Goal: Task Accomplishment & Management: Manage account settings

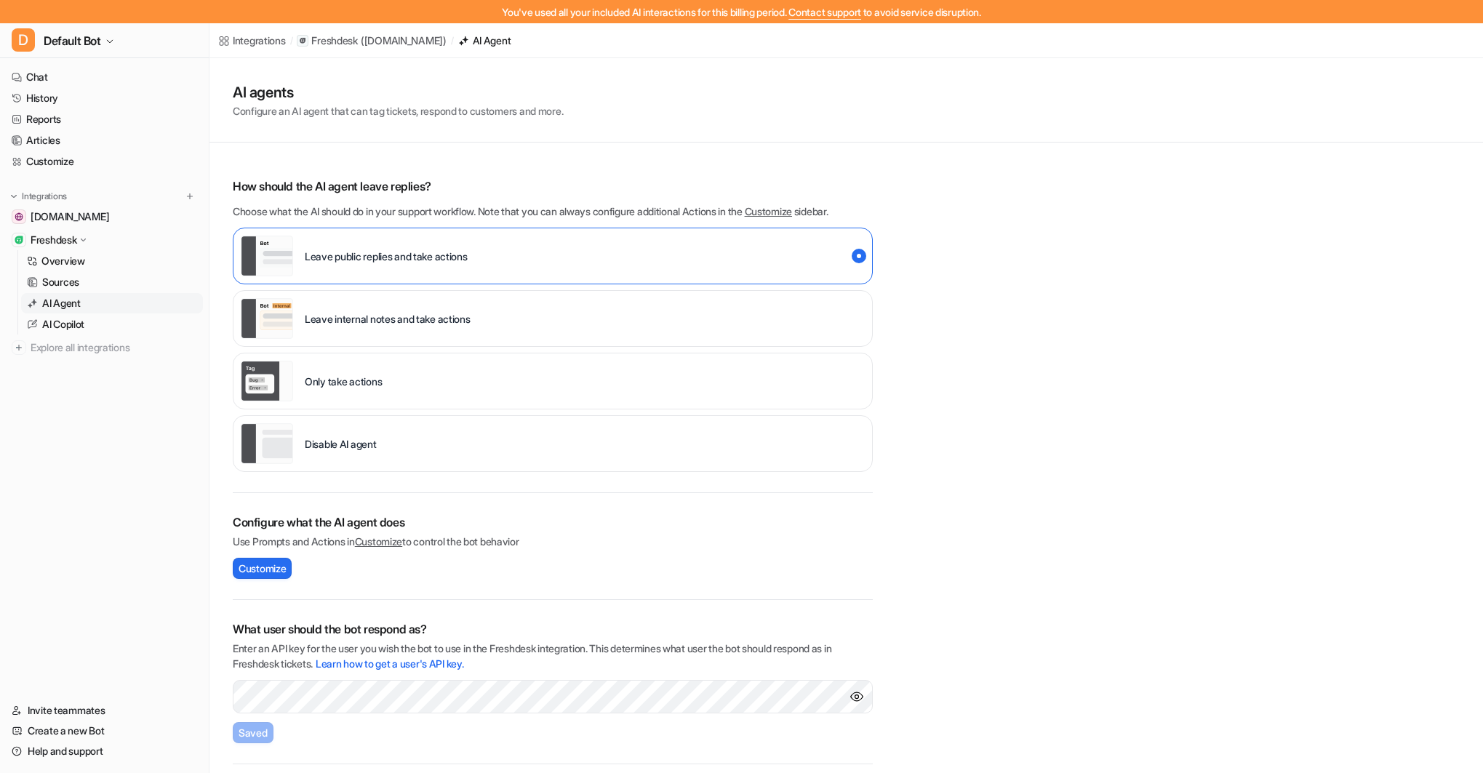
scroll to position [65, 0]
click at [92, 36] on span "Default Bot" at bounding box center [72, 41] width 57 height 20
click at [56, 158] on link "Settings" at bounding box center [116, 157] width 201 height 24
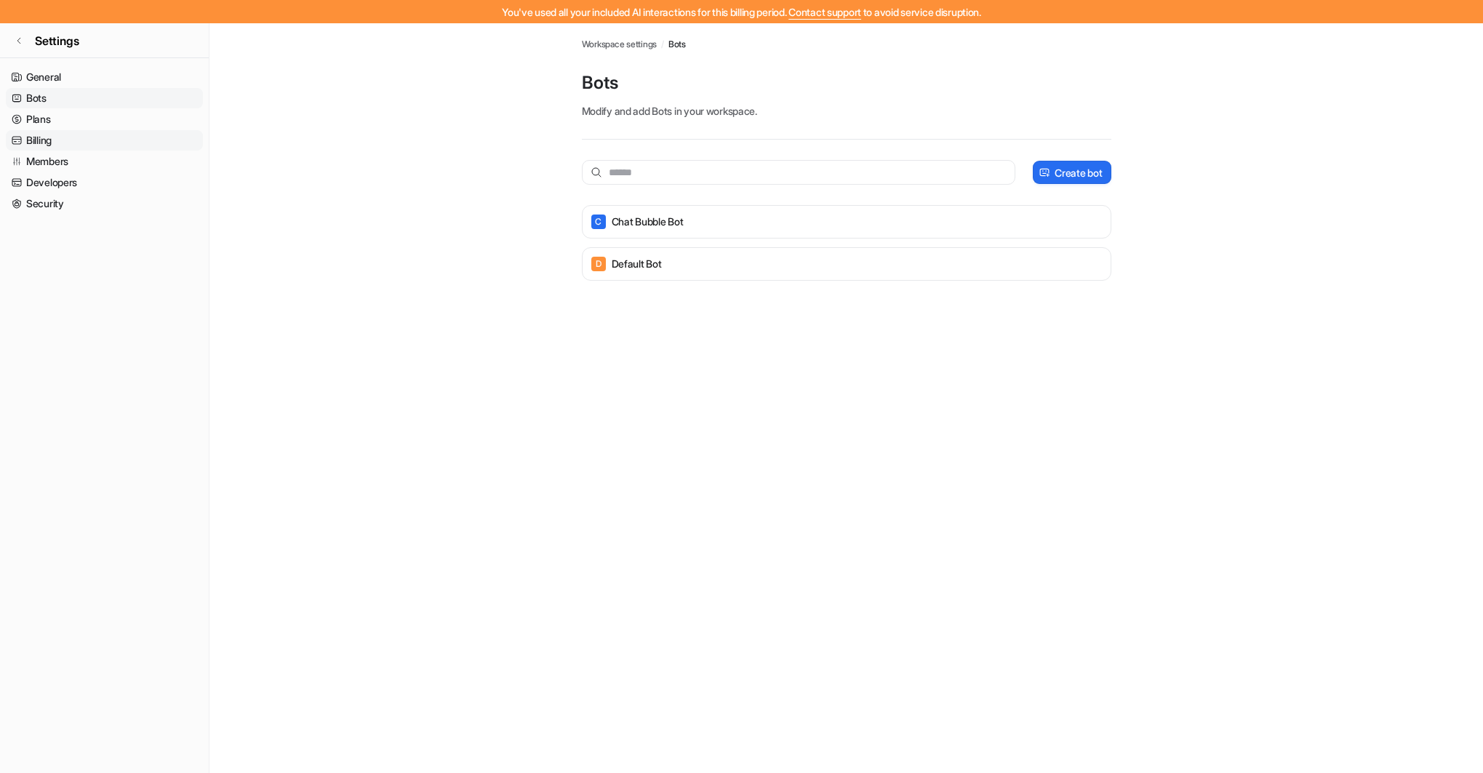
click at [52, 140] on link "Billing" at bounding box center [104, 140] width 197 height 20
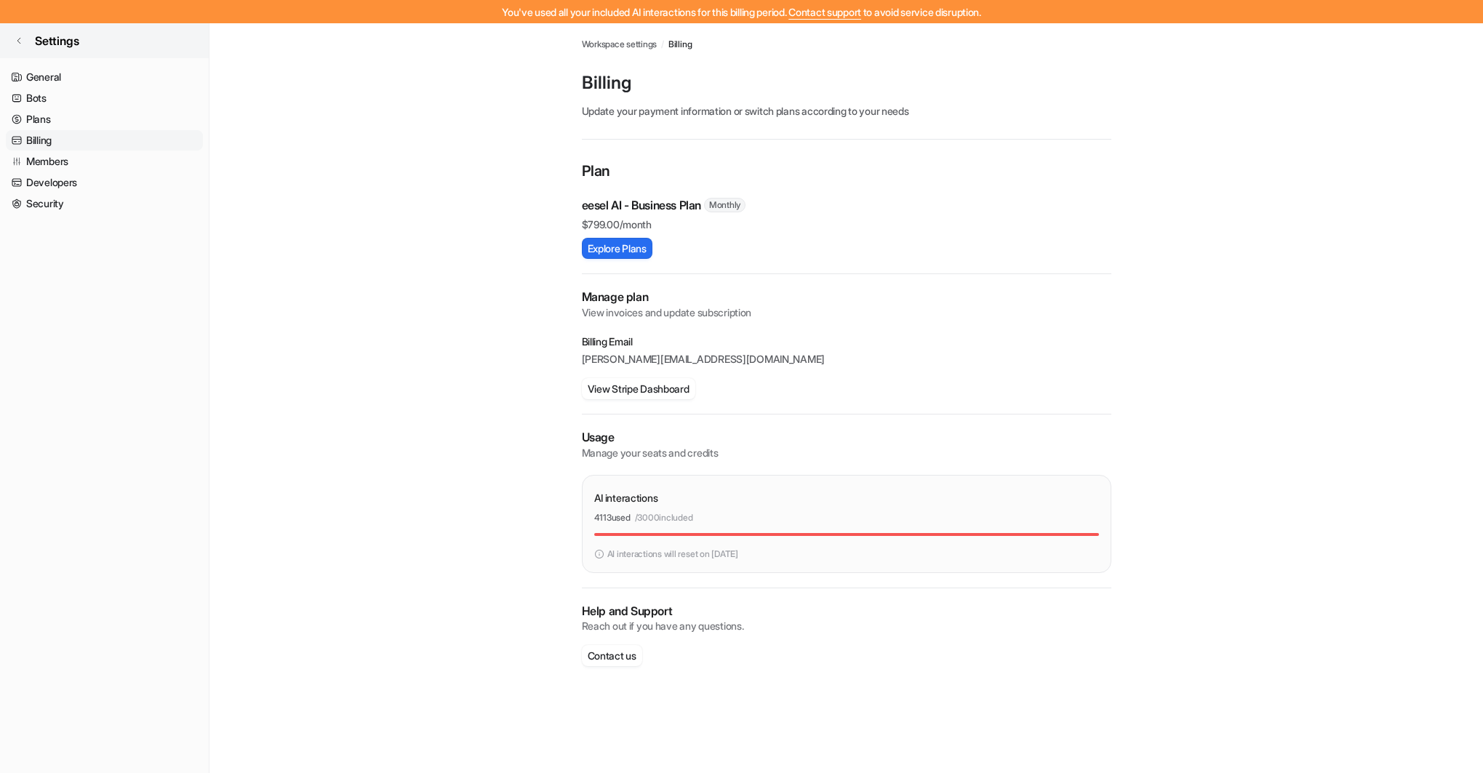
click at [20, 38] on icon at bounding box center [19, 40] width 9 height 9
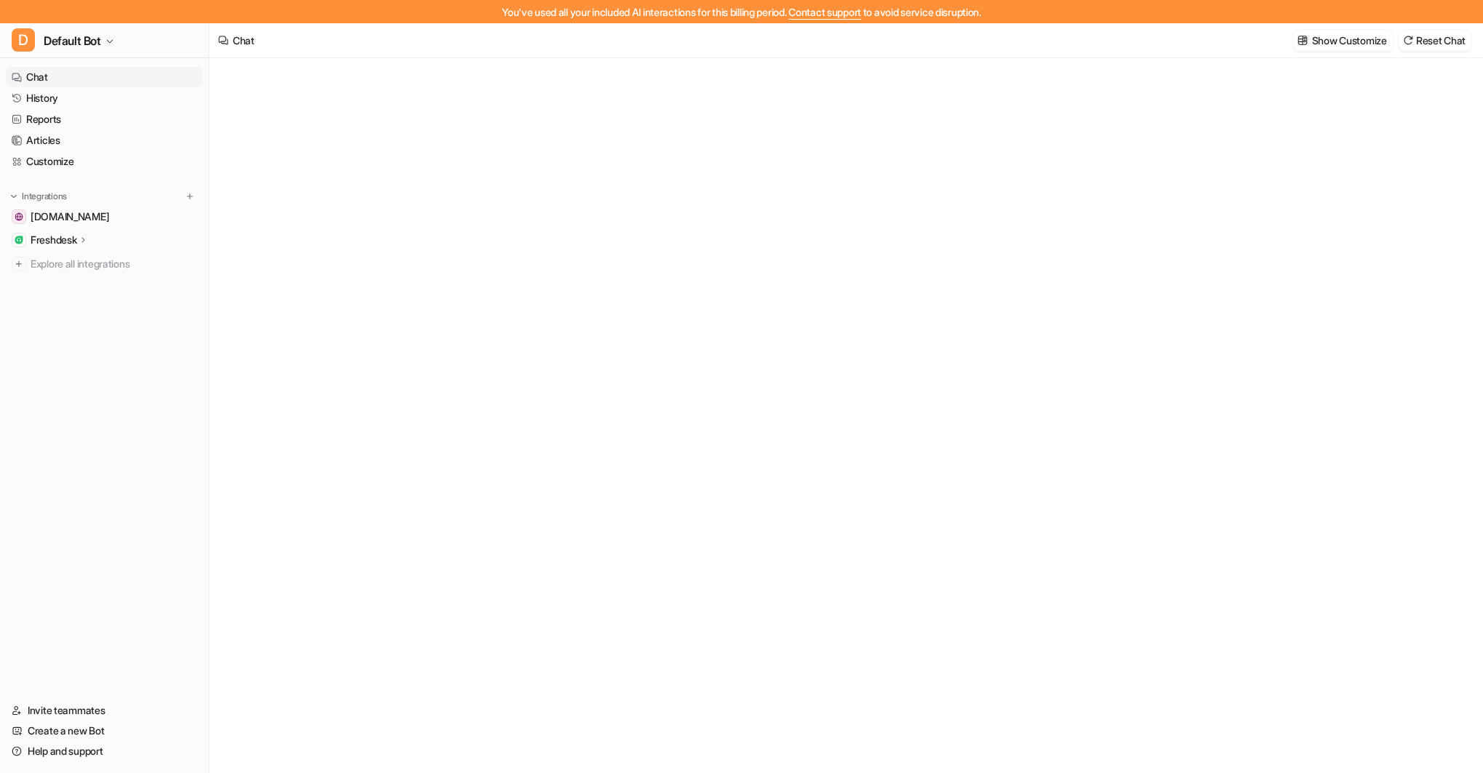
type textarea "**********"
click at [68, 235] on p "Freshdesk" at bounding box center [54, 240] width 46 height 15
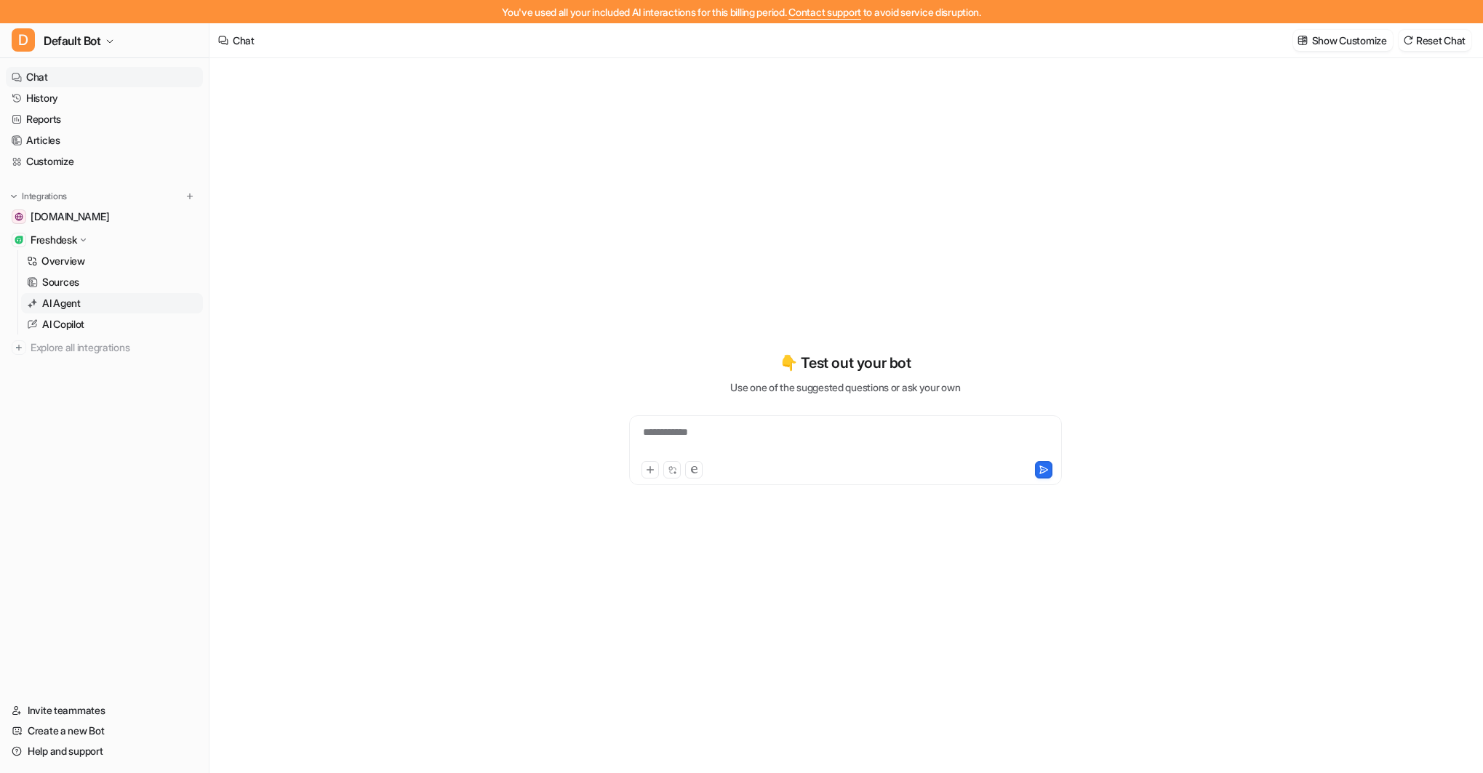
click at [64, 303] on p "AI Agent" at bounding box center [61, 303] width 39 height 15
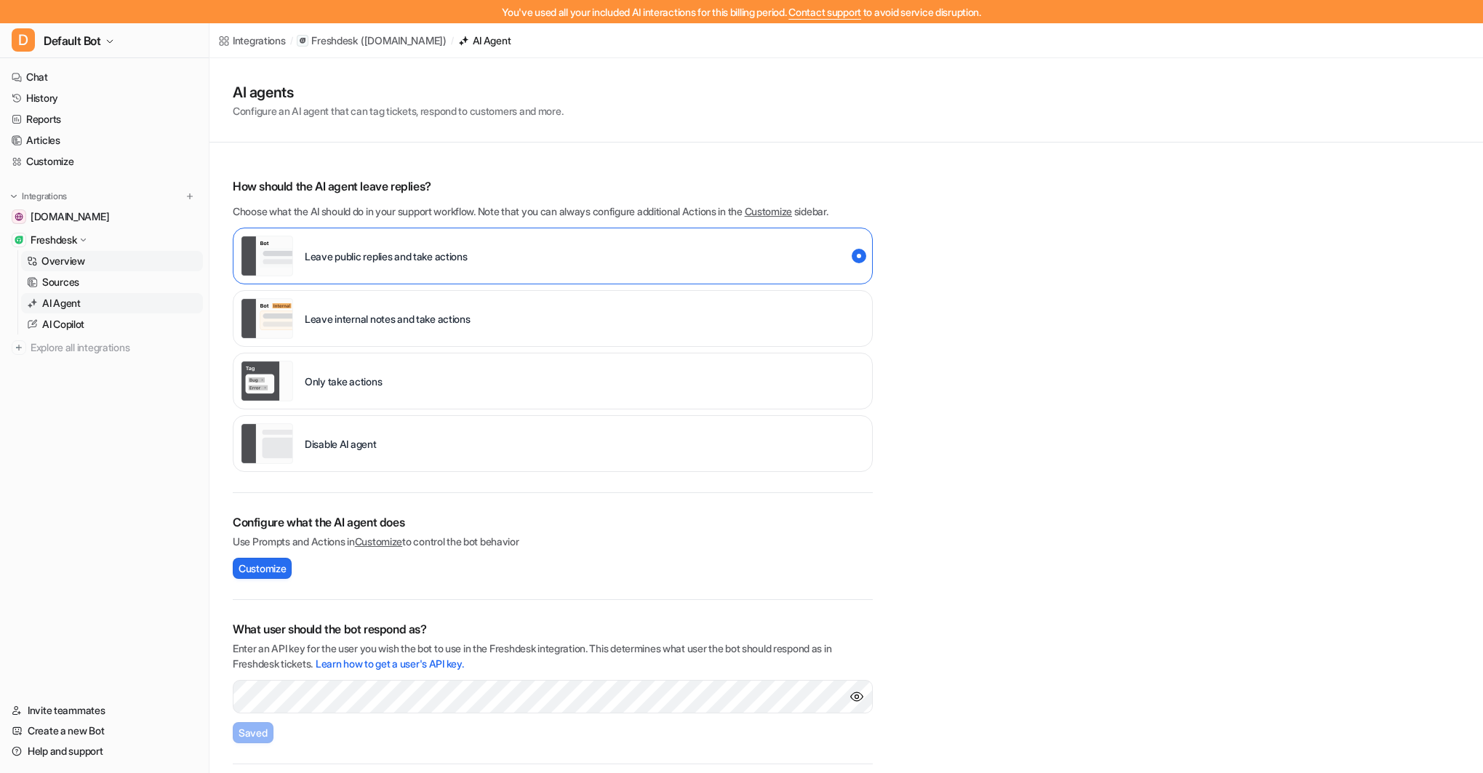
click at [74, 257] on p "Overview" at bounding box center [63, 261] width 44 height 15
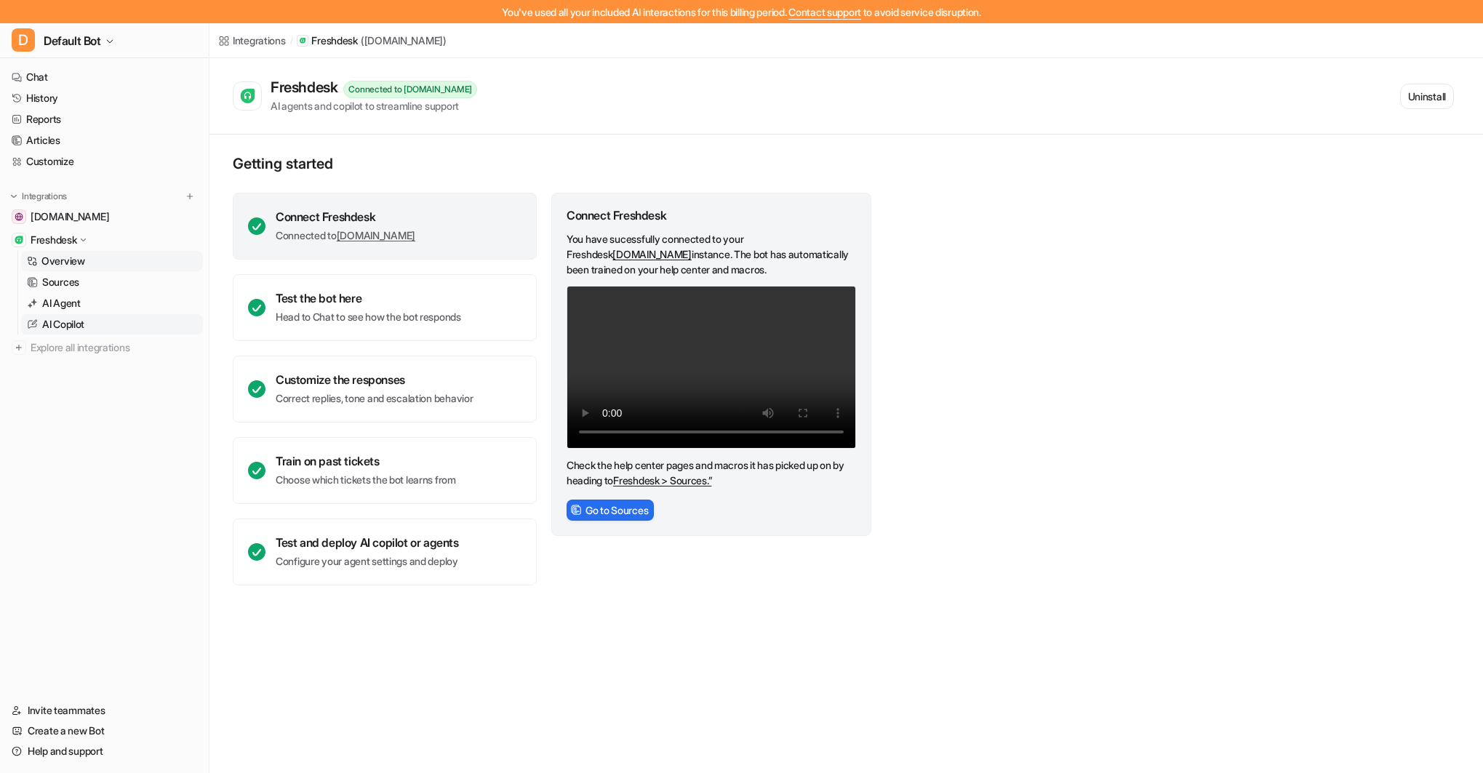
click at [81, 324] on p "AI Copilot" at bounding box center [63, 324] width 42 height 15
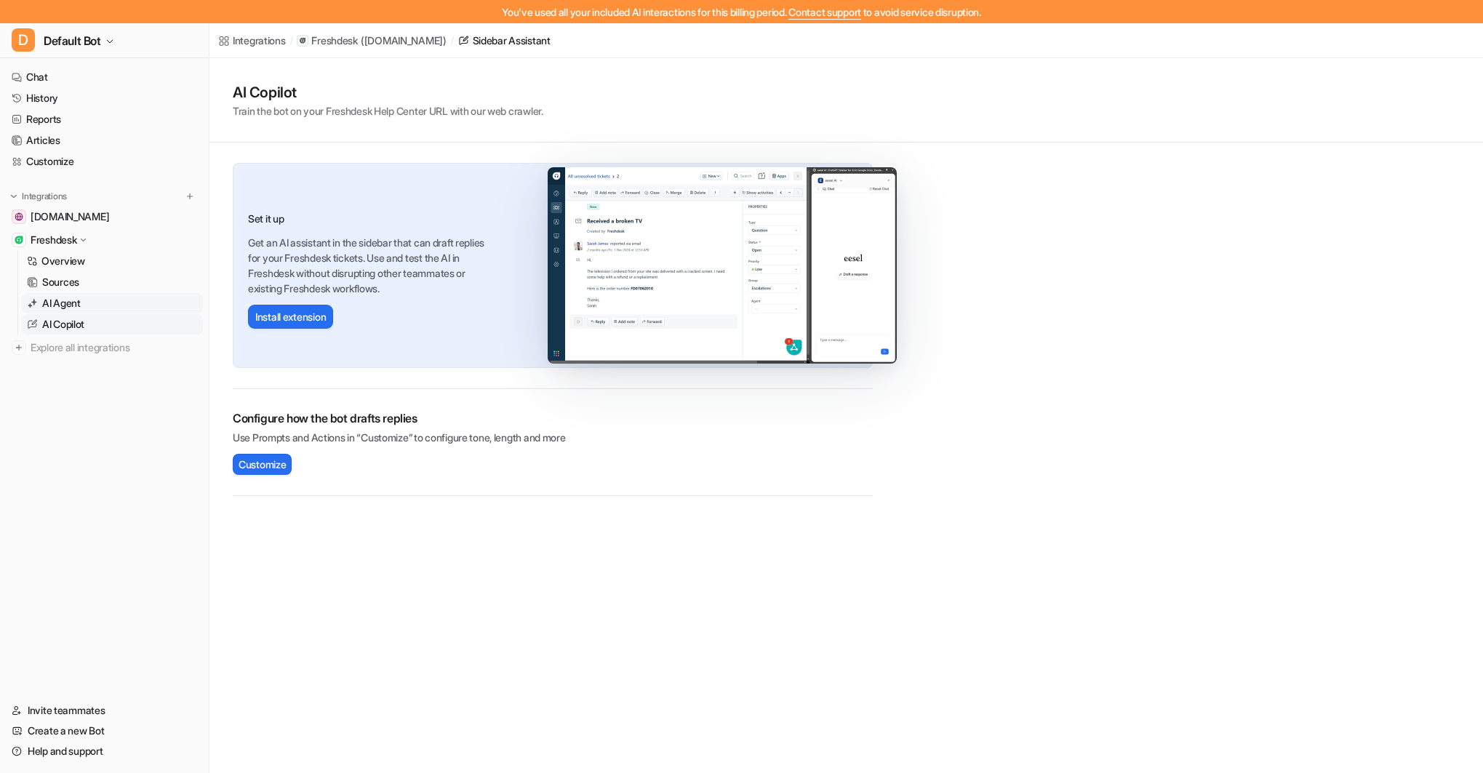
click at [63, 299] on p "AI Agent" at bounding box center [61, 303] width 39 height 15
